Goal: Task Accomplishment & Management: Use online tool/utility

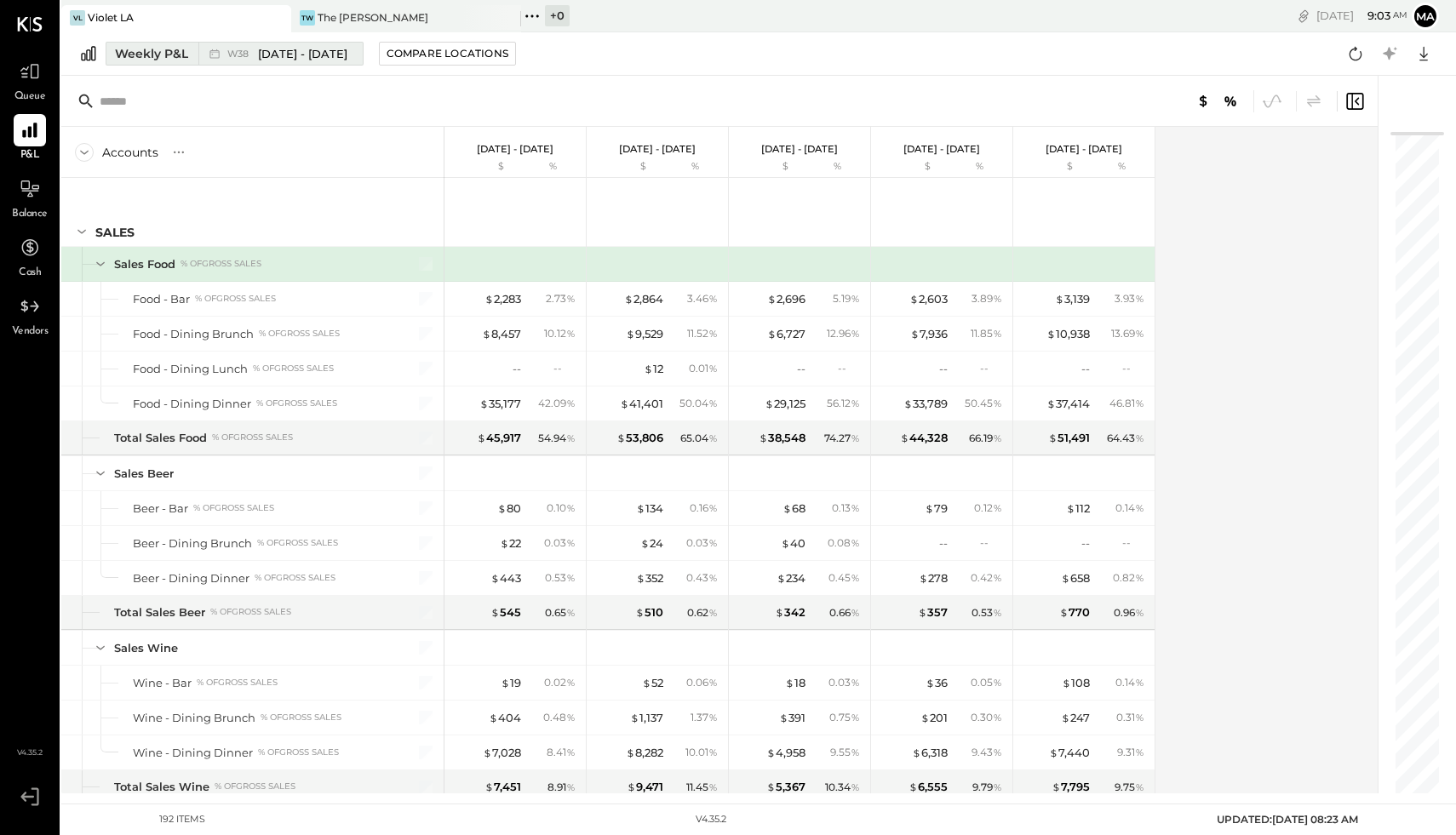
click at [167, 49] on div "Weekly P&L" at bounding box center [151, 54] width 74 height 17
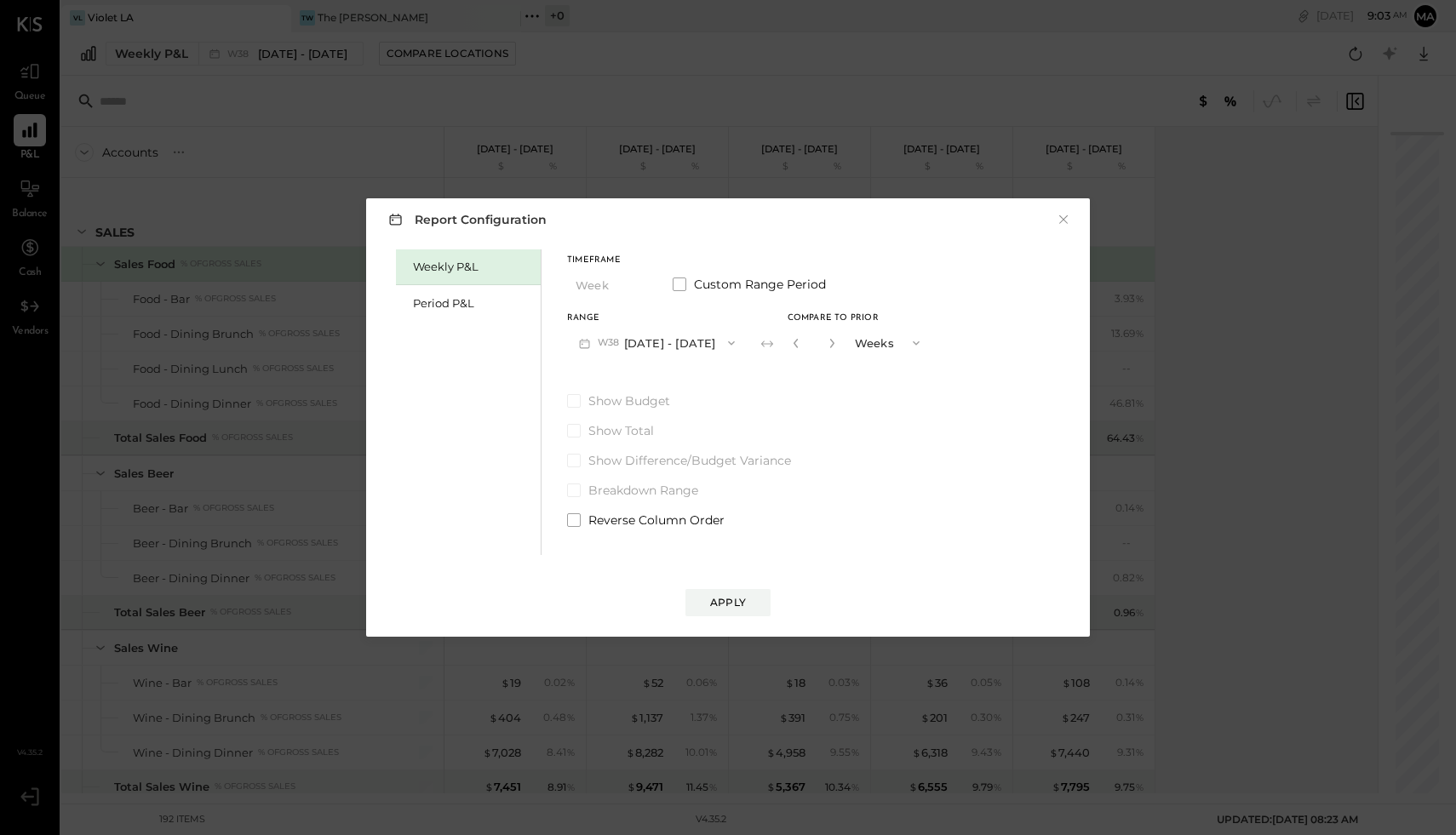
click at [728, 92] on div "Report Configuration × Weekly P&L Period P&L Timeframe Week Custom Range Period…" at bounding box center [728, 417] width 1456 height 835
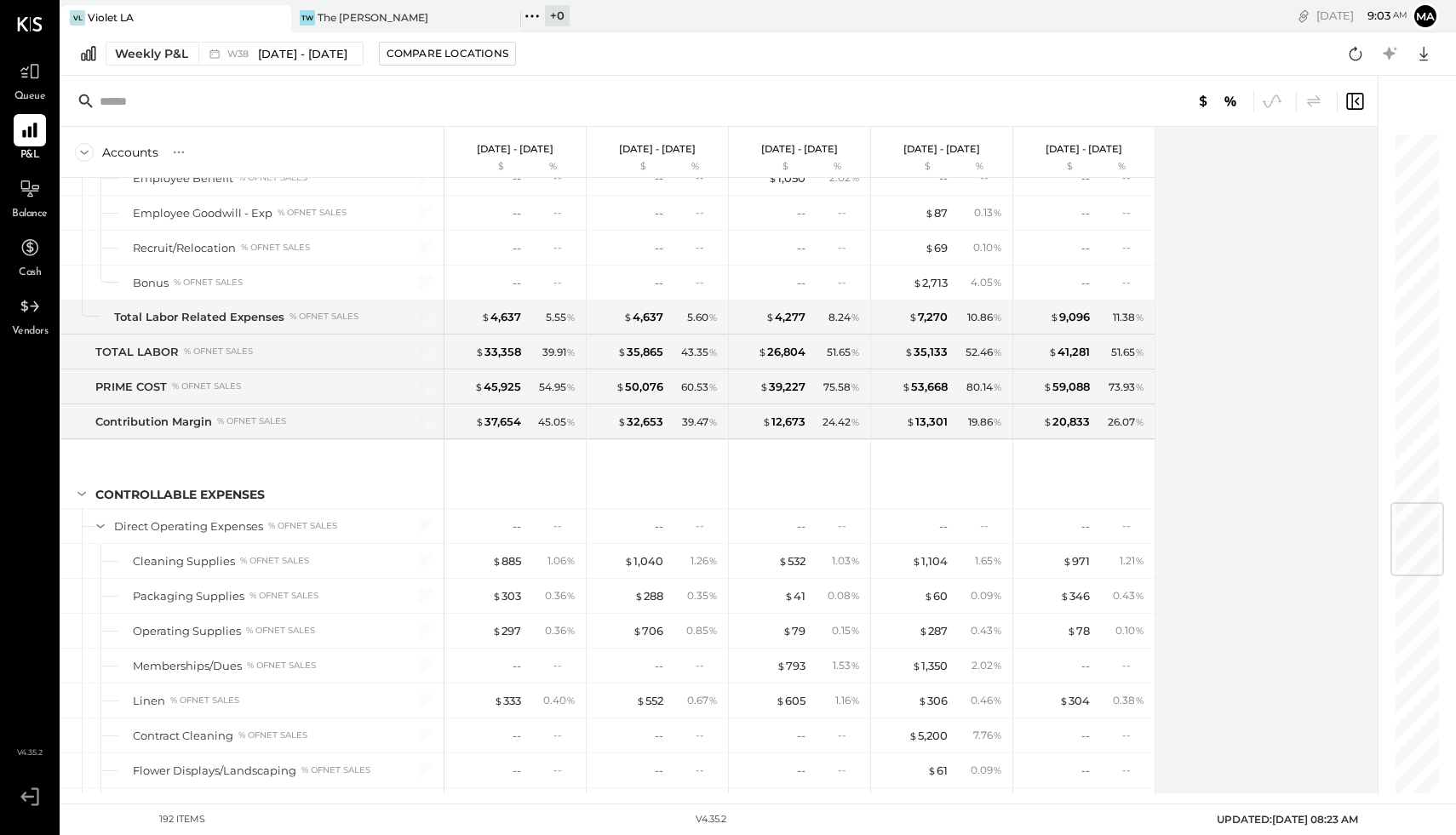
scroll to position [2162, 0]
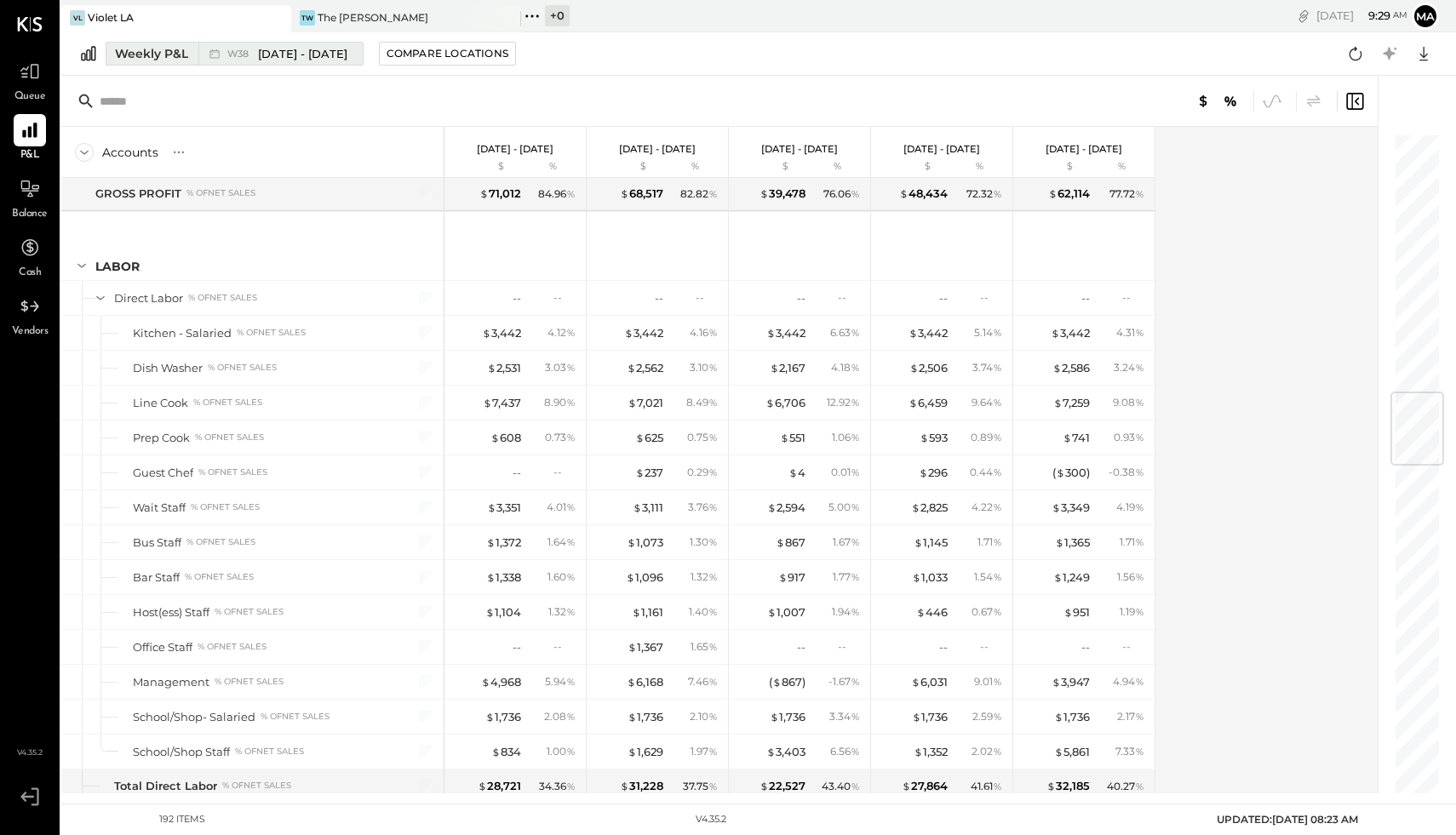
click at [131, 45] on div "Weekly P&L" at bounding box center [151, 54] width 74 height 17
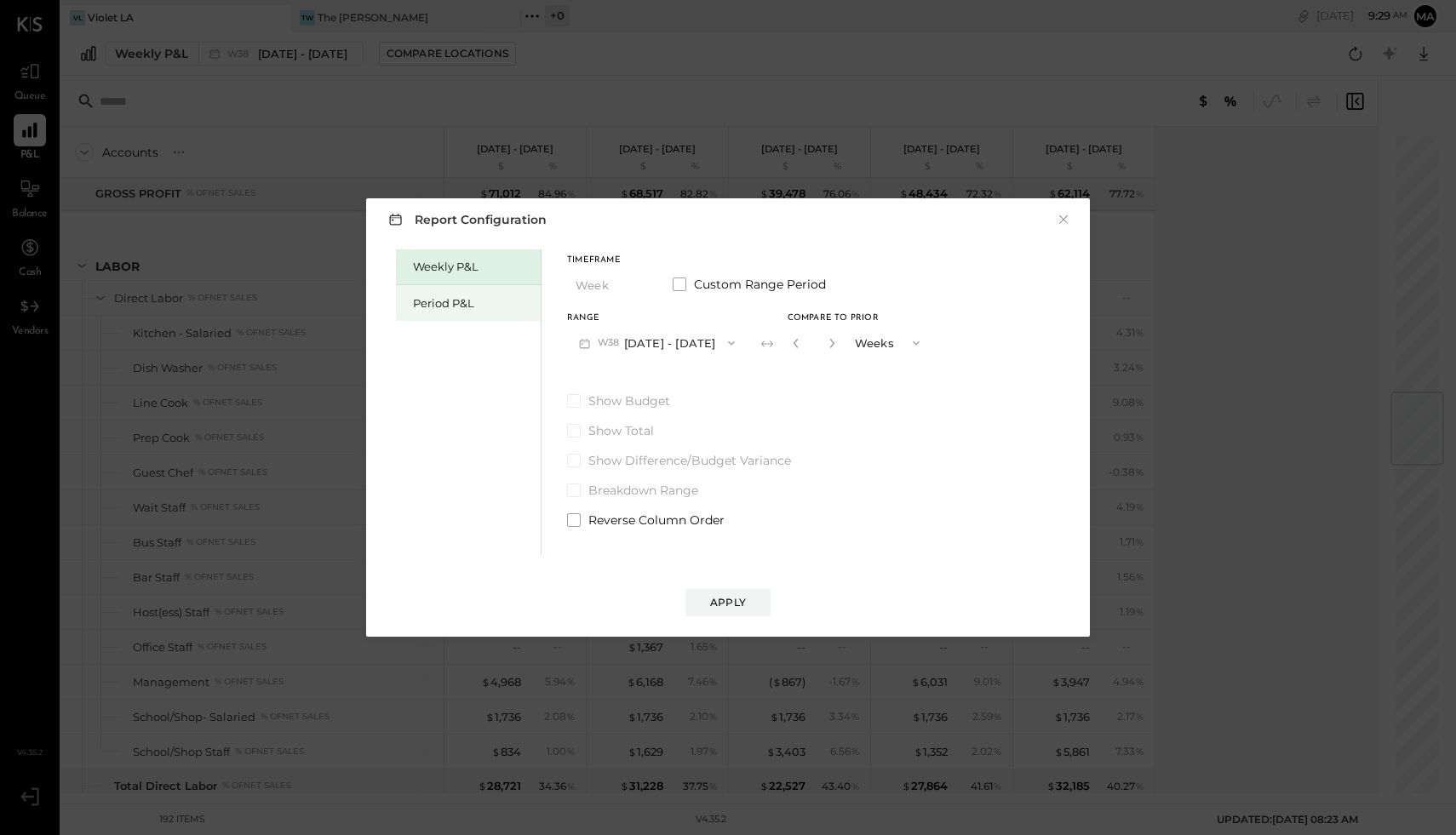
click at [464, 292] on div "Period P&L" at bounding box center [467, 303] width 145 height 35
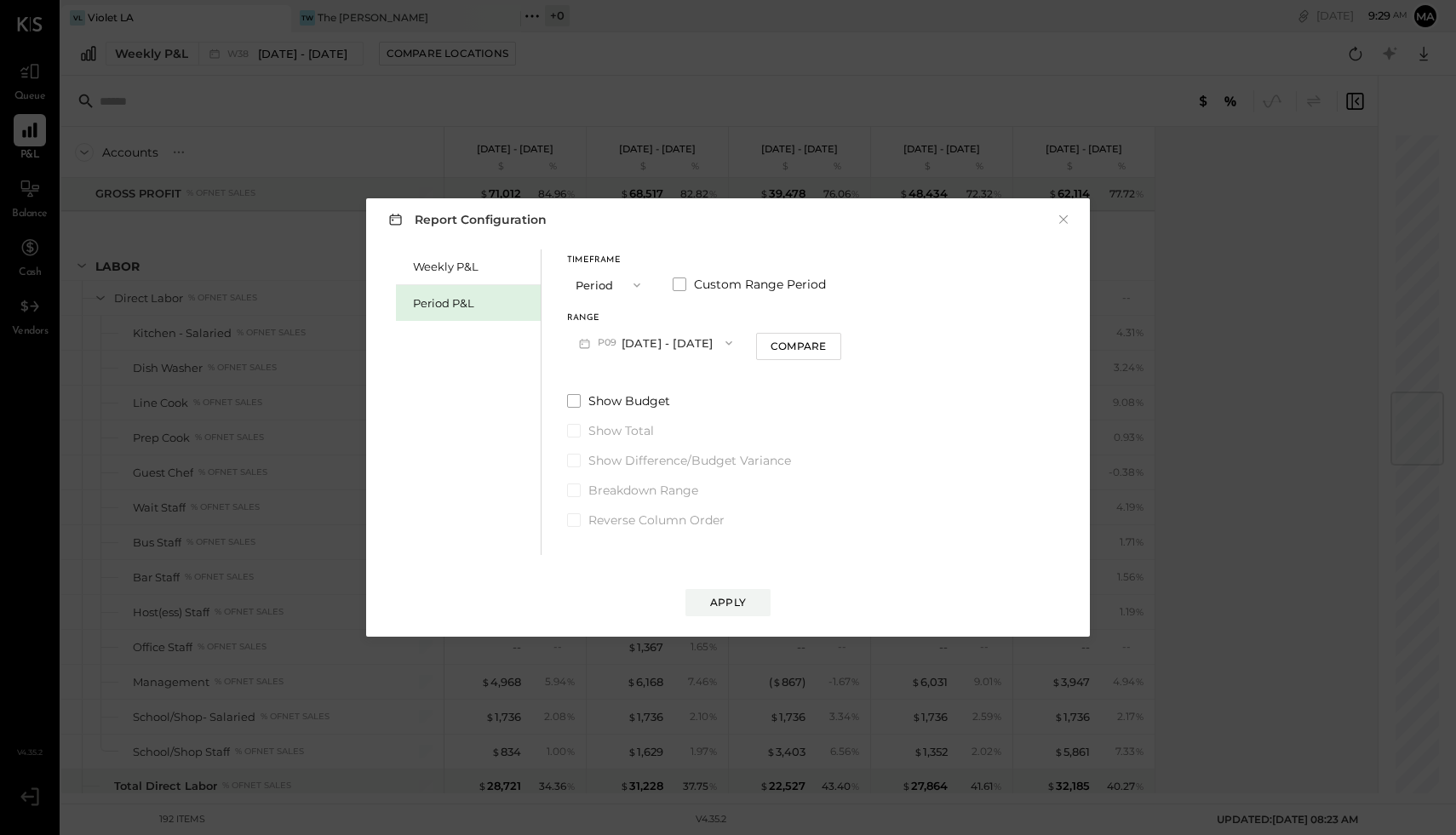
click at [654, 338] on button "P09 [DATE] - [DATE]" at bounding box center [655, 343] width 177 height 31
click at [664, 377] on span "[DATE] - [DATE]" at bounding box center [647, 381] width 81 height 15
click at [795, 345] on div "Compare" at bounding box center [798, 345] width 55 height 15
click at [824, 343] on icon "button" at bounding box center [829, 344] width 10 height 10
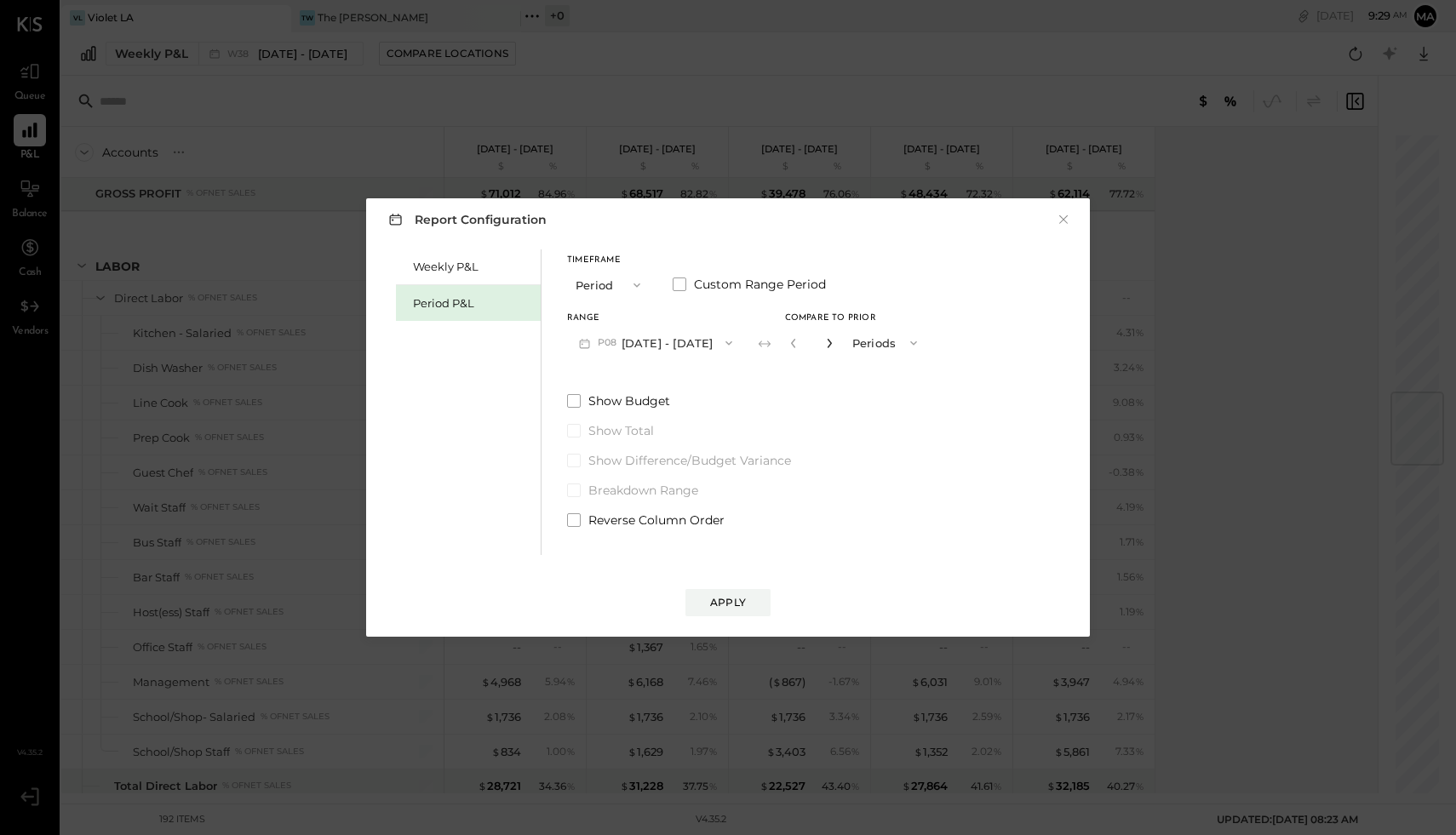
type input "*"
click at [575, 402] on span at bounding box center [574, 401] width 14 height 14
click at [746, 601] on button "Apply" at bounding box center [728, 602] width 85 height 27
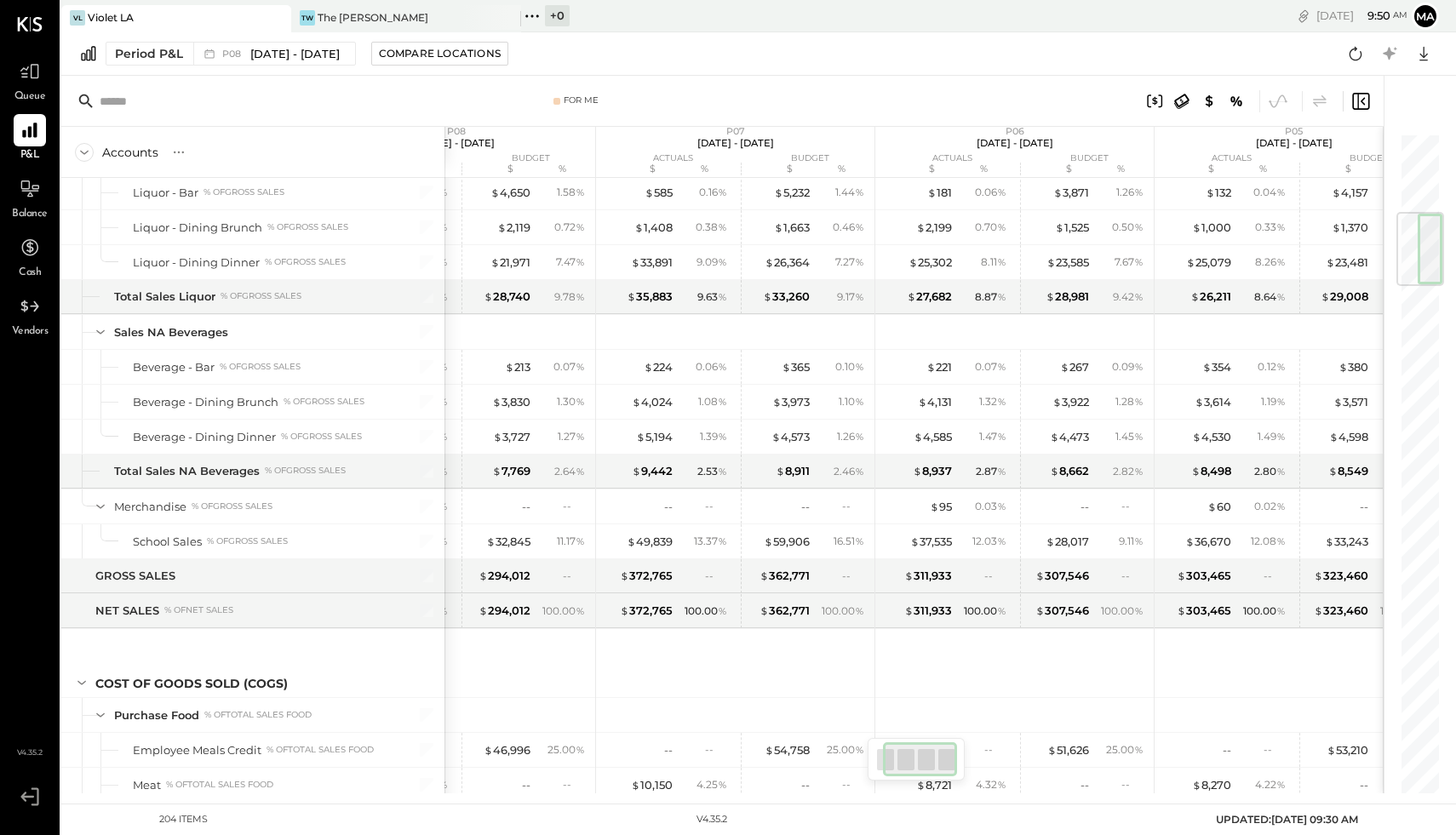
scroll to position [1274, 0]
